Goal: Transaction & Acquisition: Purchase product/service

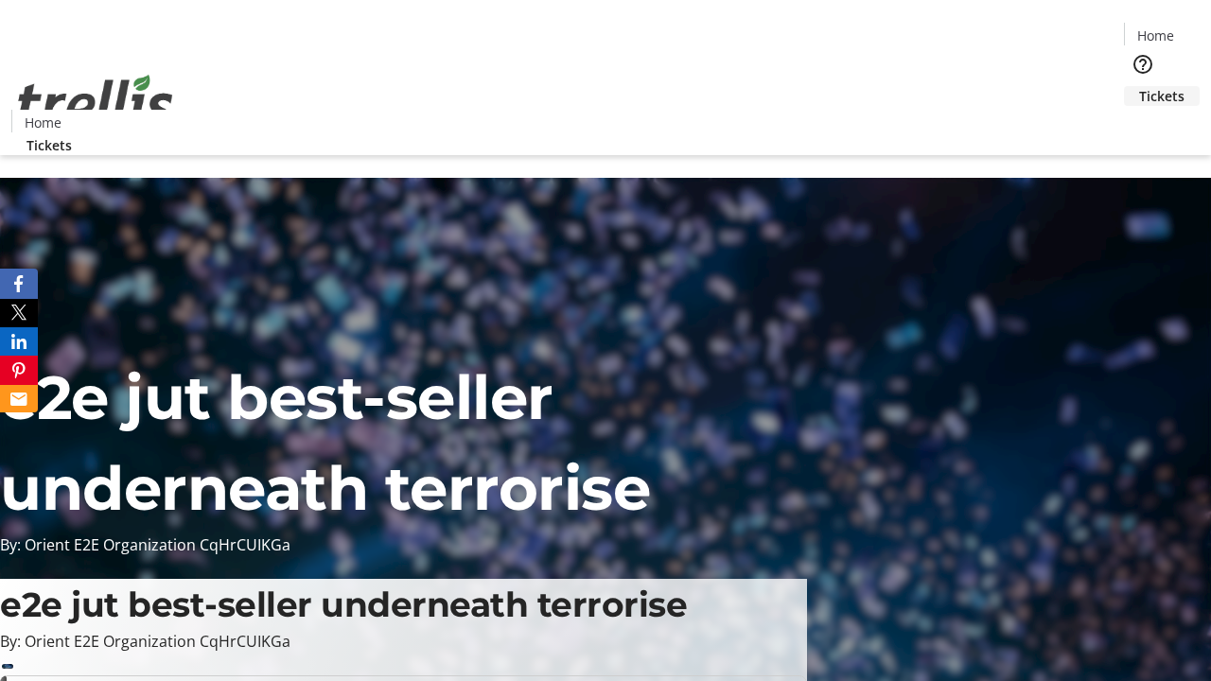
click at [1139, 86] on span "Tickets" at bounding box center [1161, 96] width 45 height 20
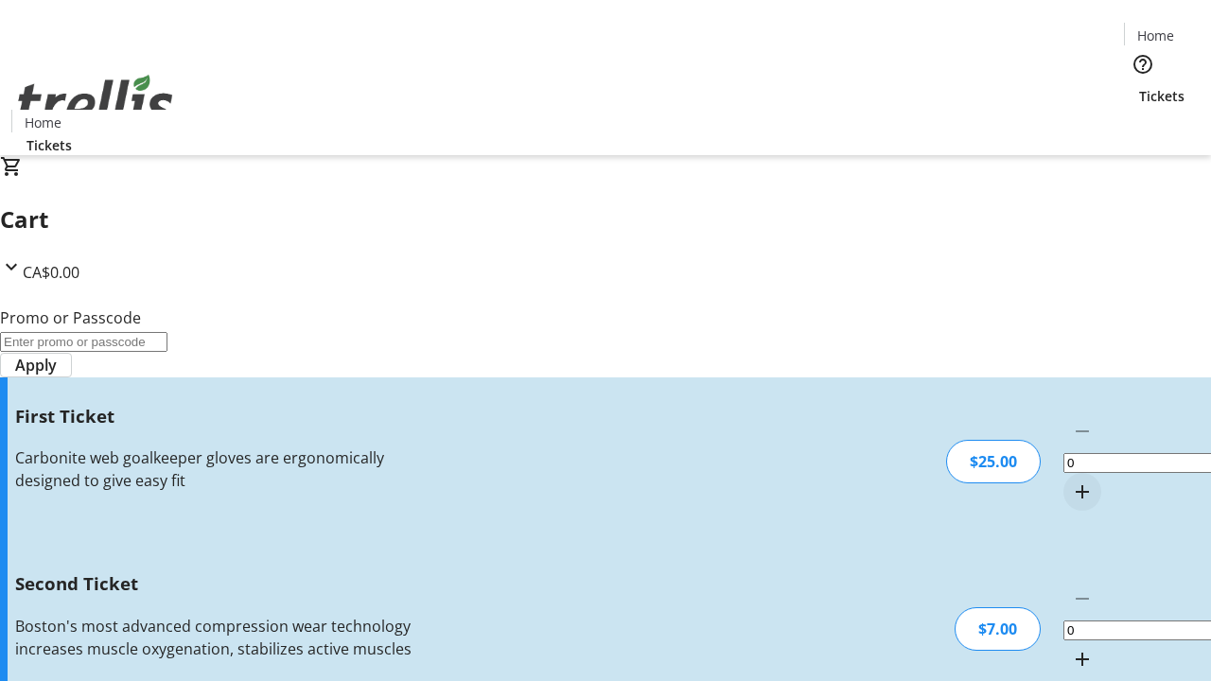
click at [1071, 481] on mat-icon "Increment by one" at bounding box center [1082, 492] width 23 height 23
type input "1"
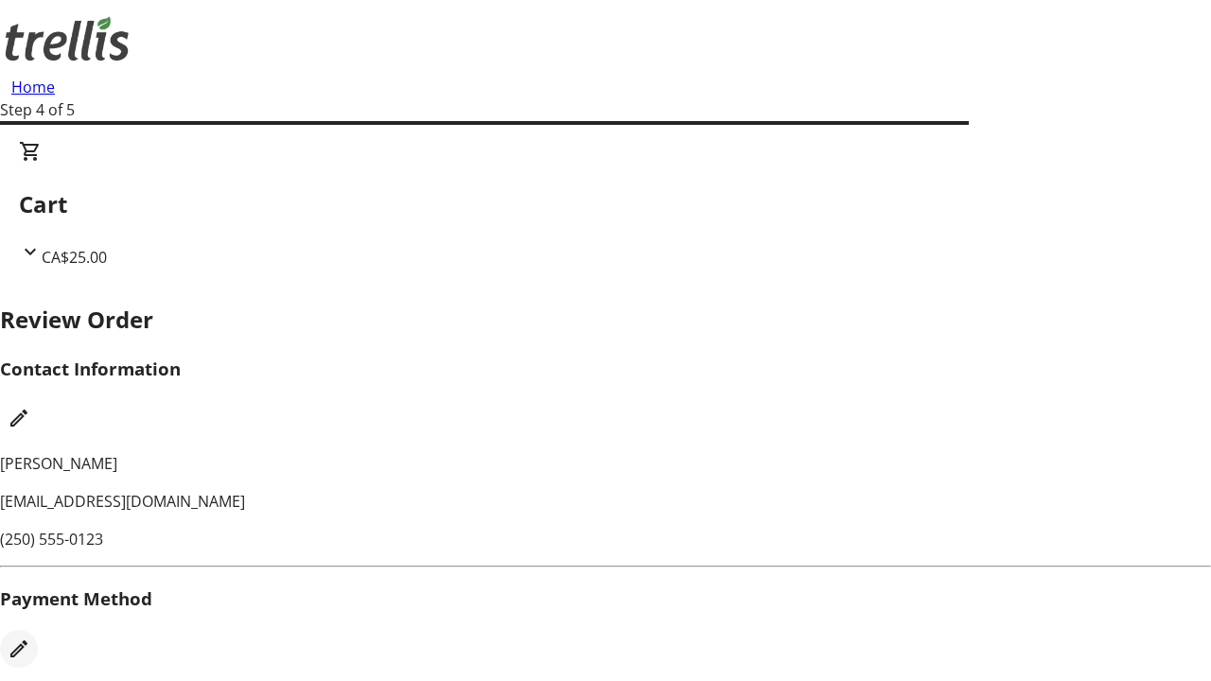
click at [30, 638] on mat-icon "Edit Payment Method" at bounding box center [19, 649] width 23 height 23
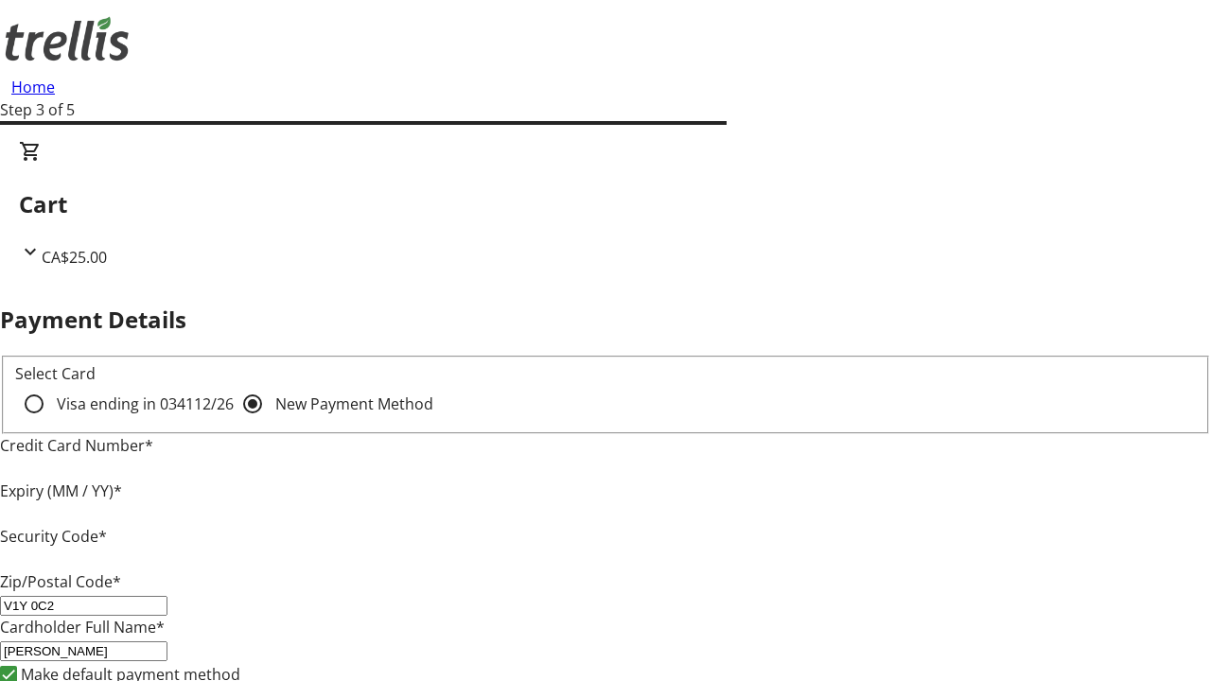
type input "V1Y 0C2"
